Goal: Information Seeking & Learning: Learn about a topic

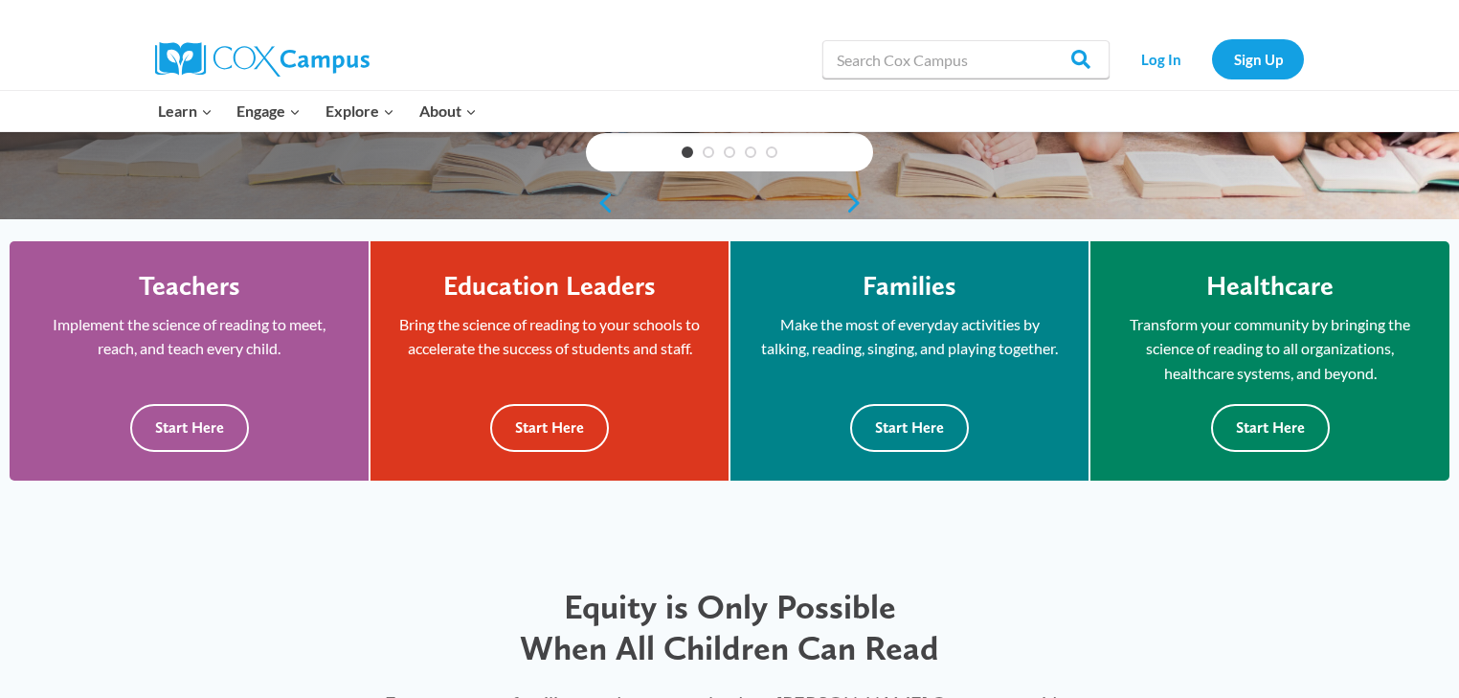
scroll to position [459, 0]
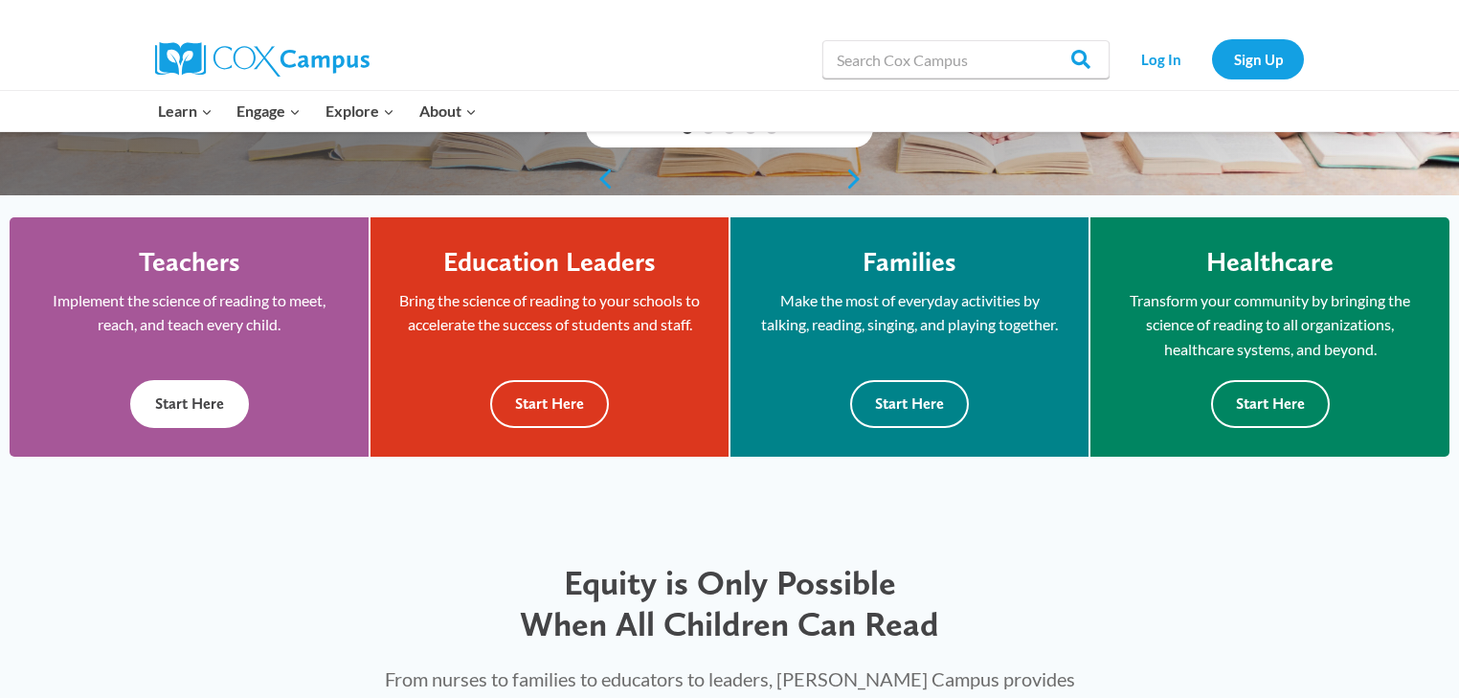
click at [216, 402] on button "Start Here" at bounding box center [189, 403] width 119 height 47
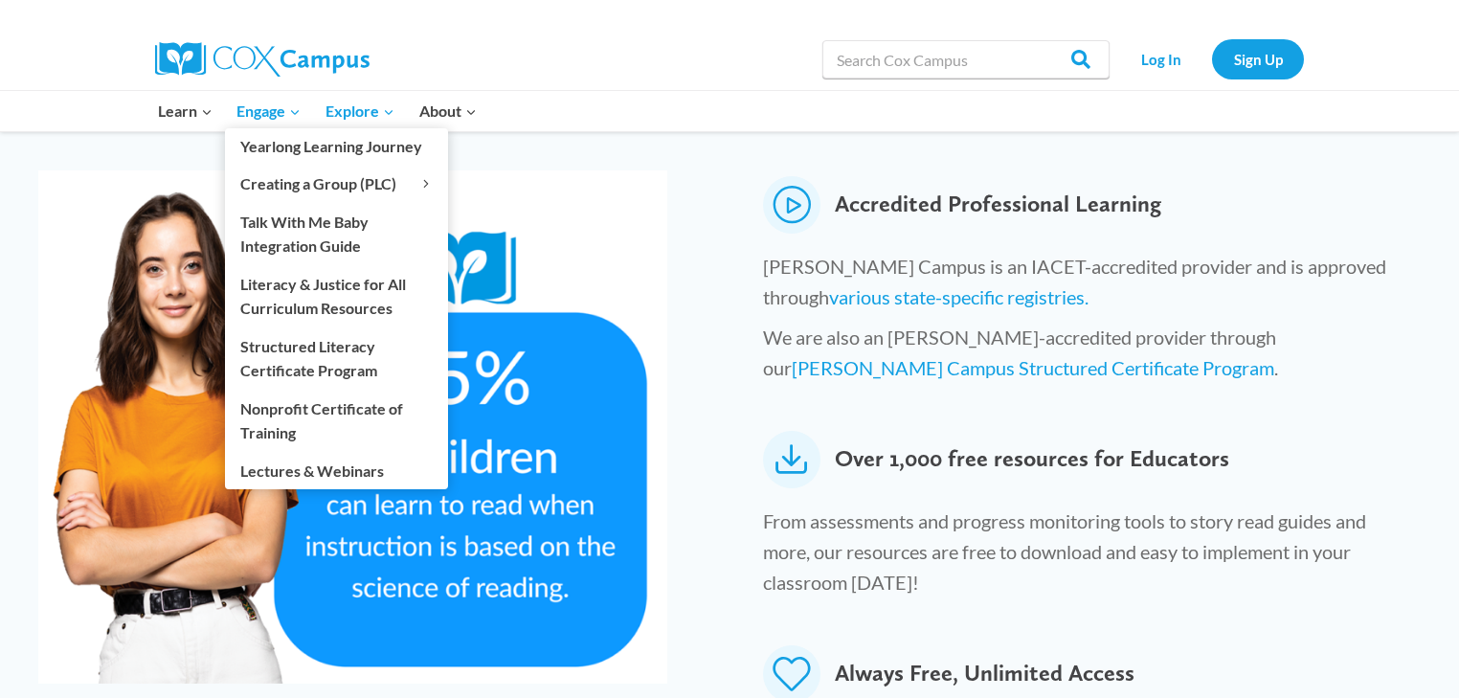
scroll to position [842, 0]
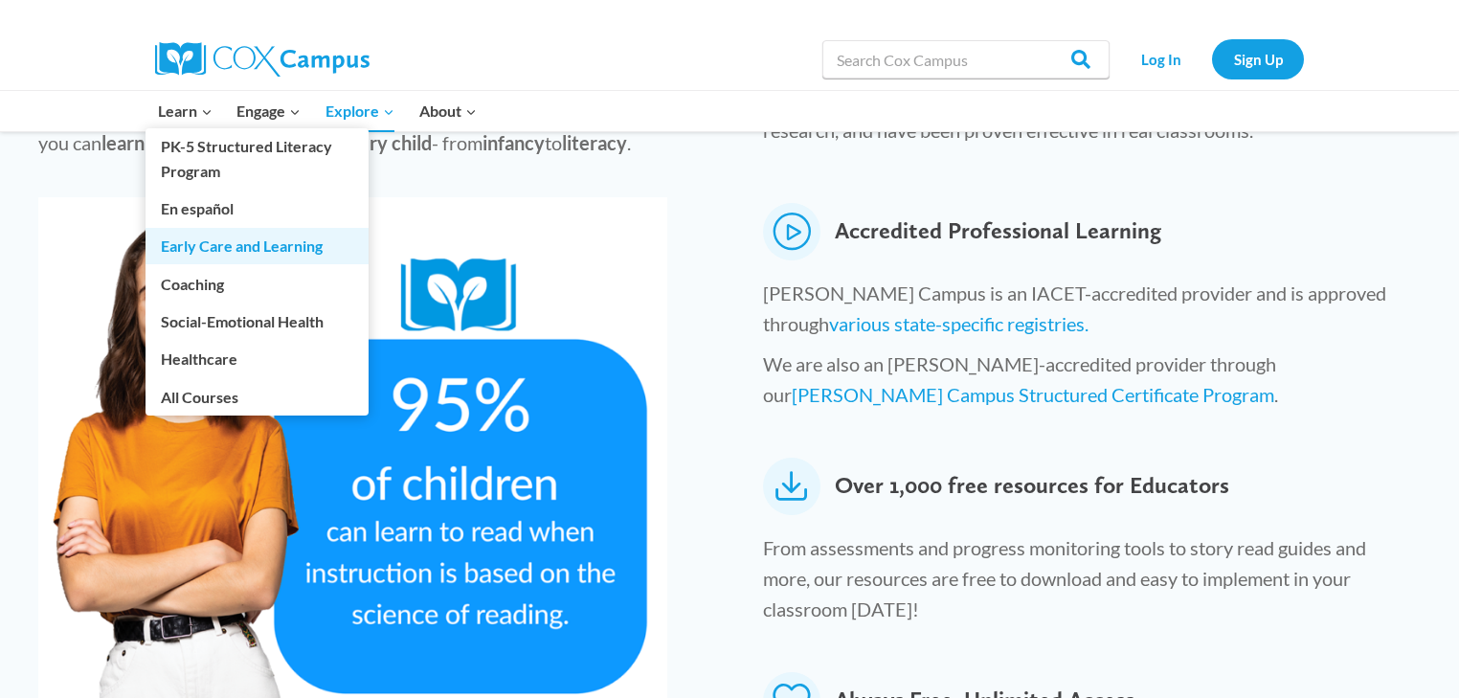
click at [220, 234] on link "Early Care and Learning" at bounding box center [257, 246] width 223 height 36
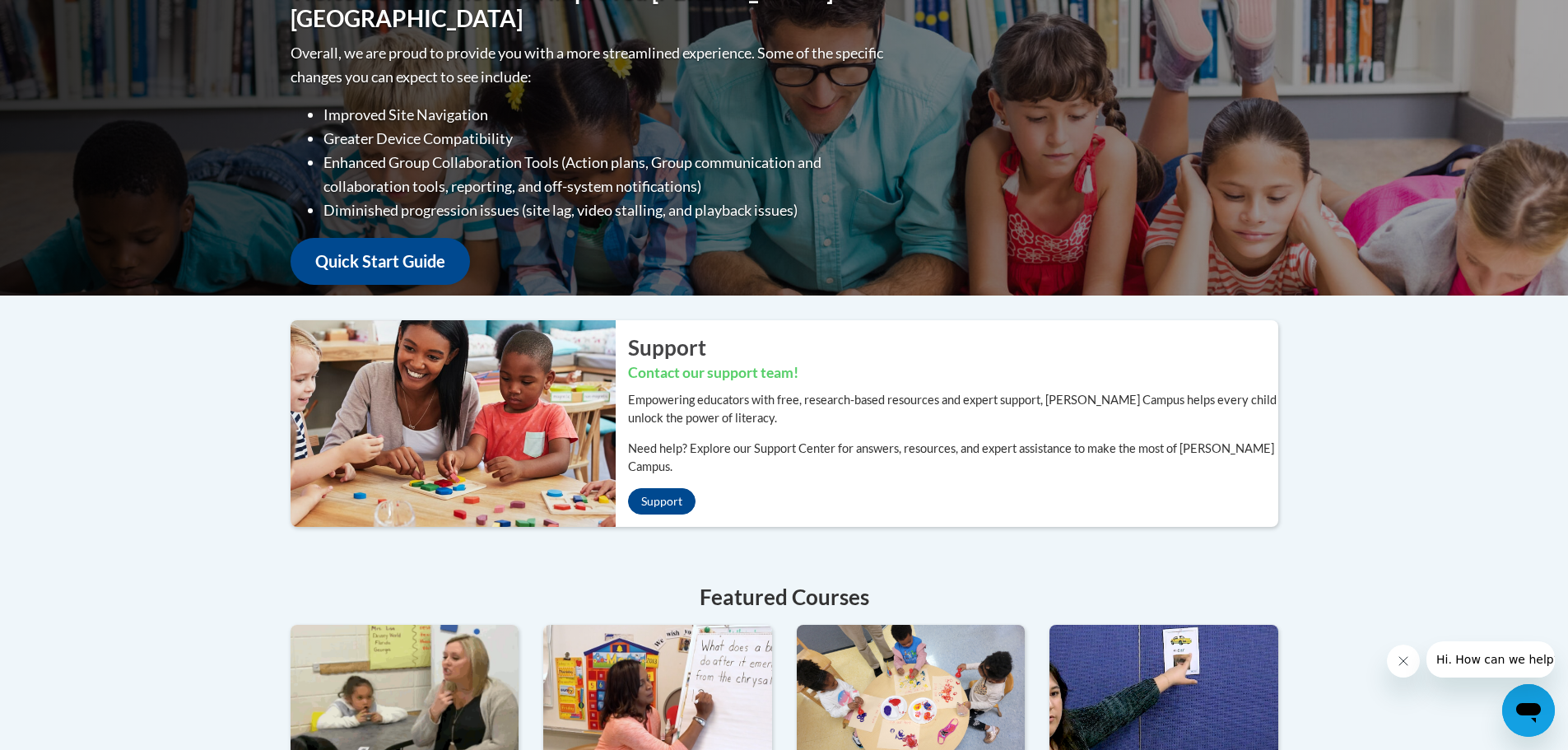
scroll to position [164, 0]
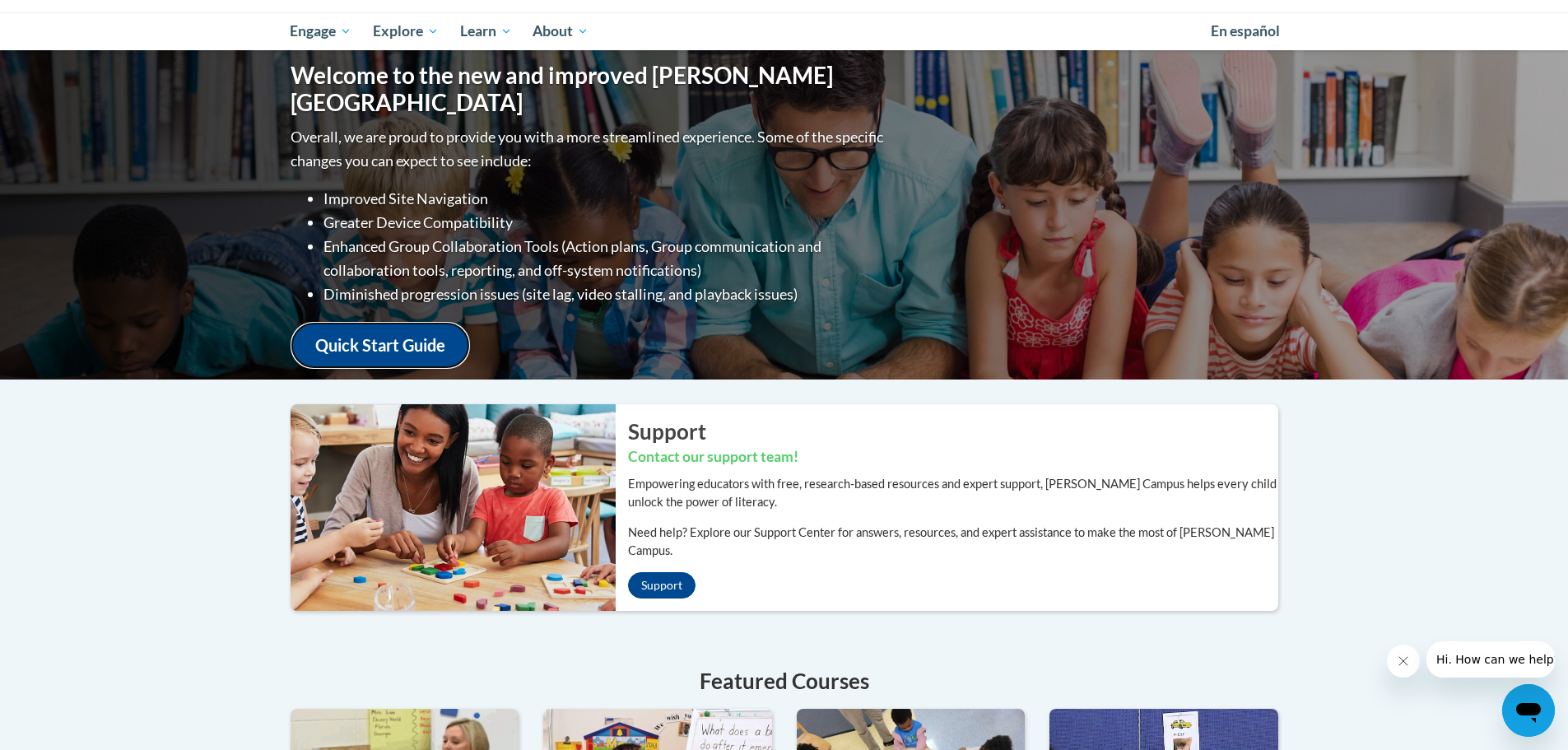
click at [434, 335] on link "Quick Start Guide" at bounding box center [380, 345] width 180 height 47
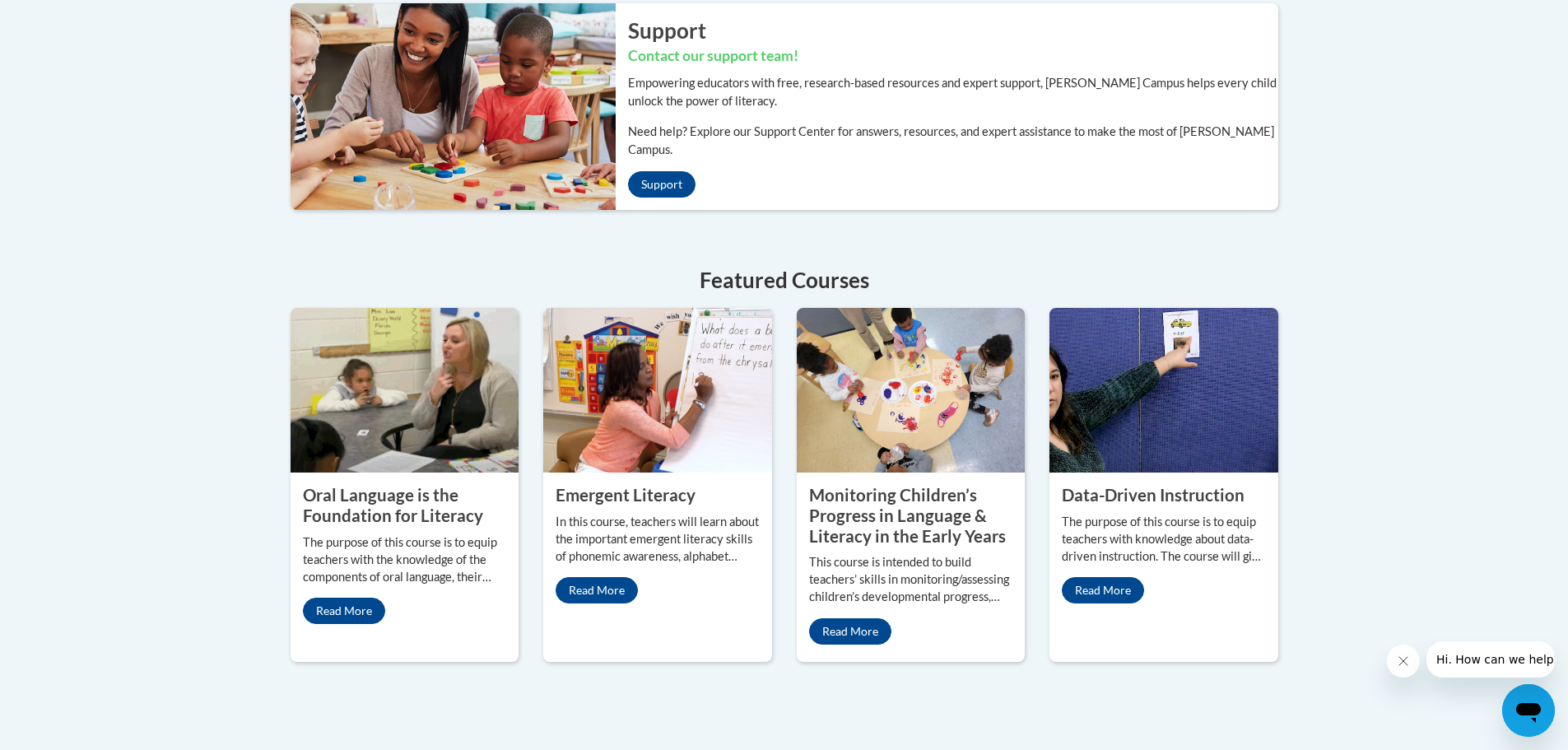
scroll to position [594, 0]
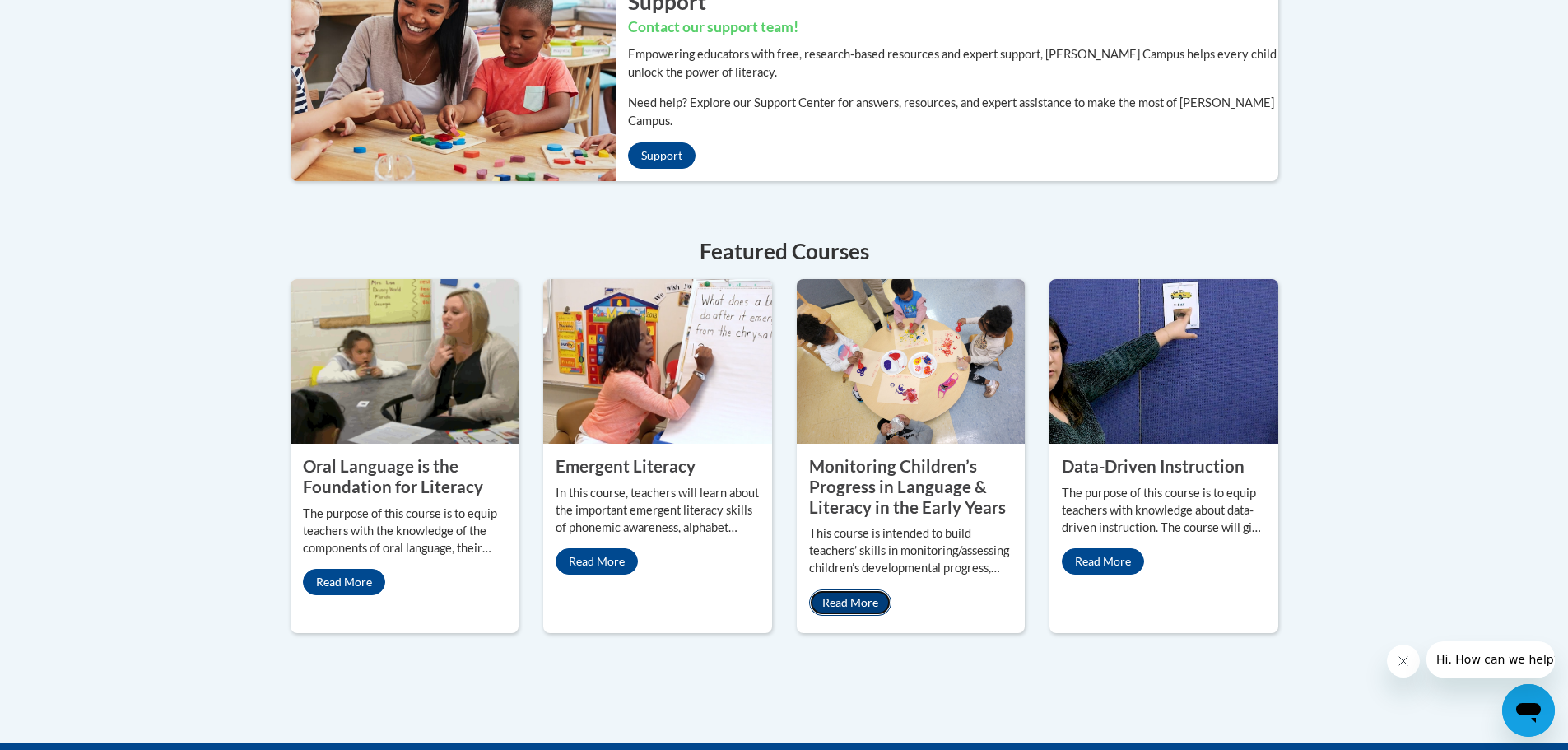
click at [856, 589] on link "Read More" at bounding box center [850, 602] width 83 height 27
click at [619, 549] on link "Read More" at bounding box center [597, 562] width 83 height 27
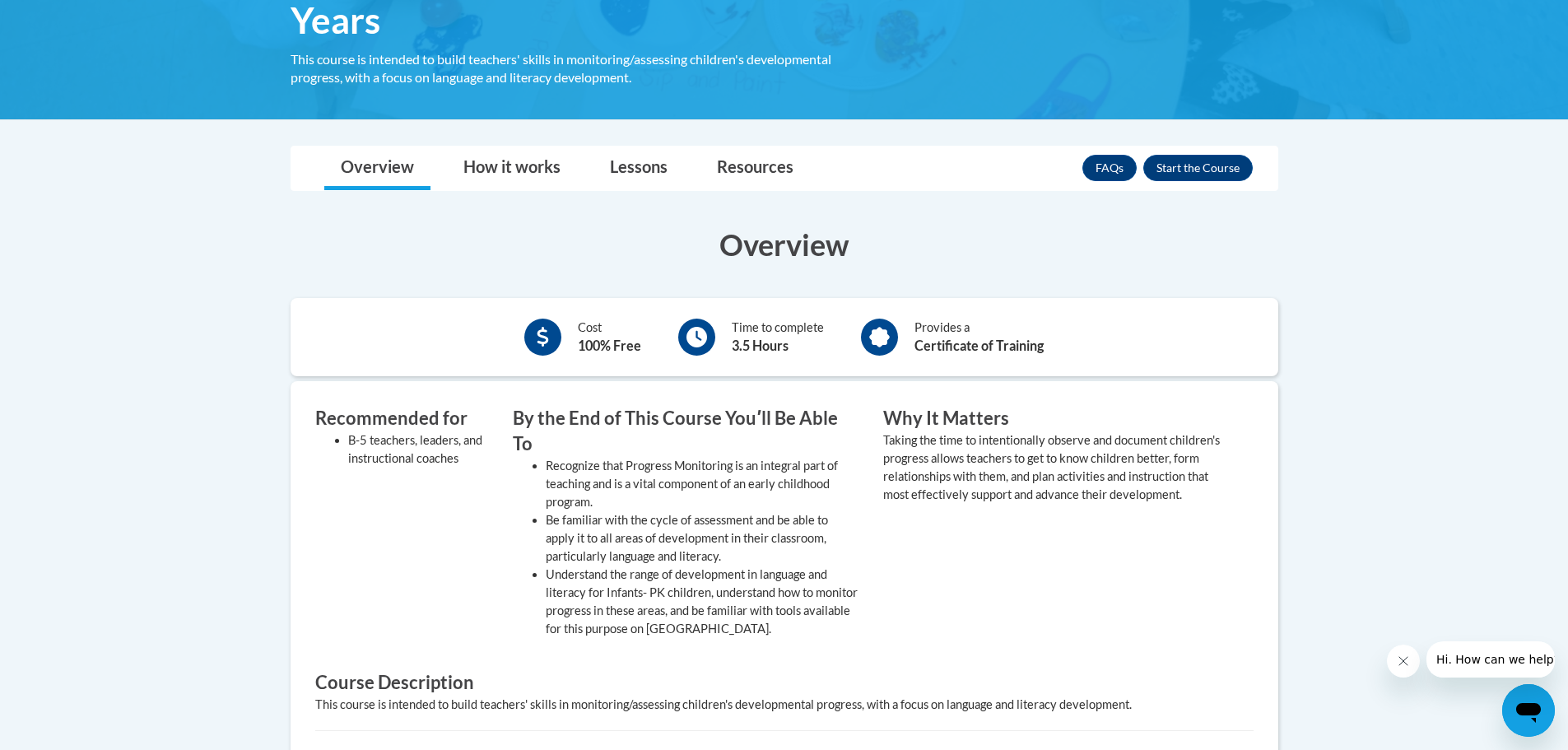
scroll to position [412, 0]
